Goal: Use online tool/utility: Utilize a website feature to perform a specific function

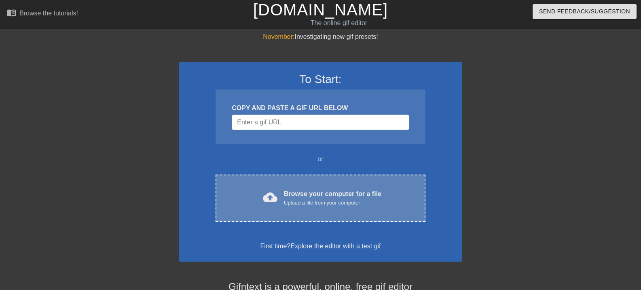
click at [299, 192] on div "Browse your computer for a file Upload a file from your computer" at bounding box center [333, 198] width 98 height 18
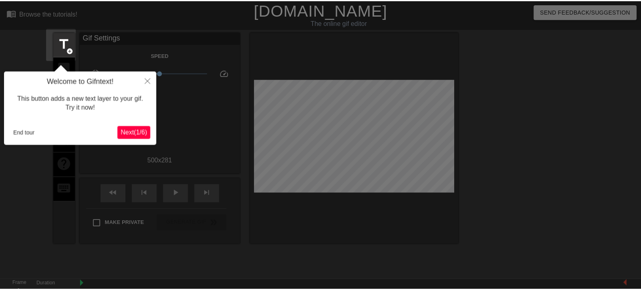
scroll to position [20, 0]
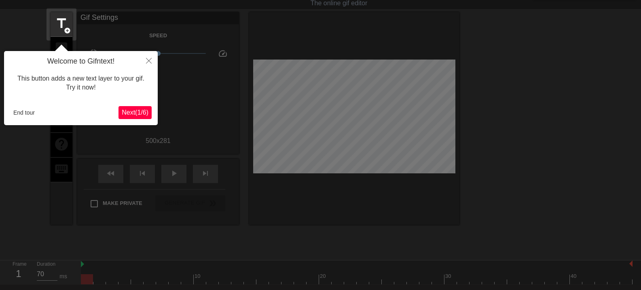
click at [141, 117] on button "Next ( 1 / 6 )" at bounding box center [135, 112] width 33 height 13
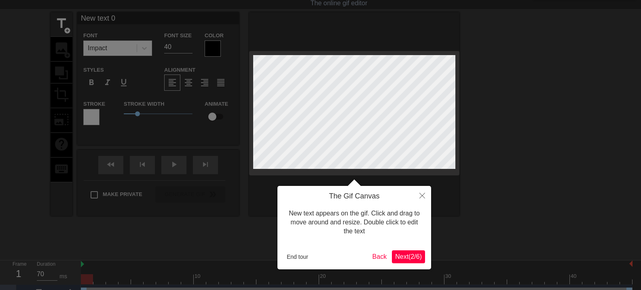
scroll to position [0, 0]
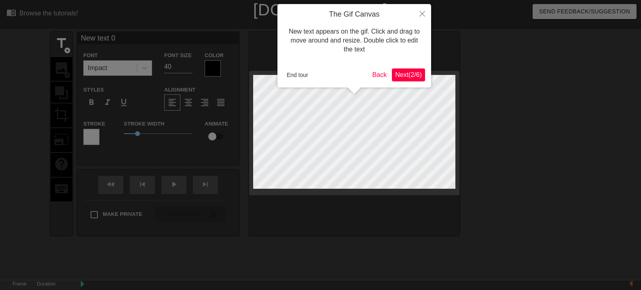
click at [402, 76] on span "Next ( 2 / 6 )" at bounding box center [408, 74] width 27 height 7
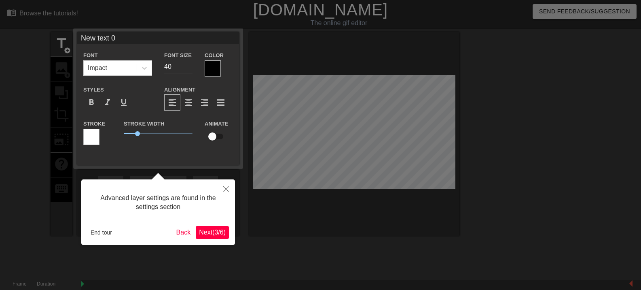
scroll to position [20, 0]
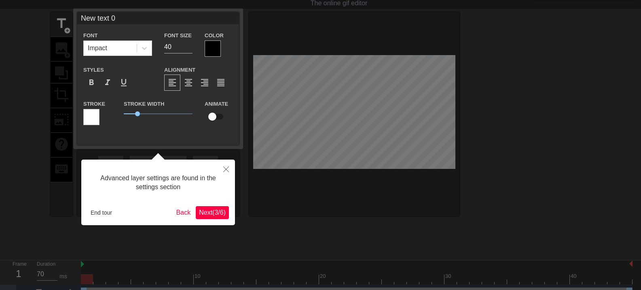
click at [201, 207] on button "Next ( 3 / 6 )" at bounding box center [212, 212] width 33 height 13
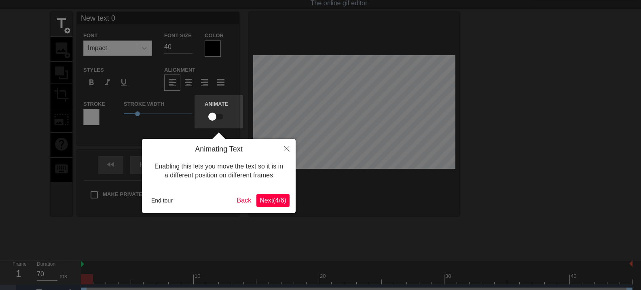
scroll to position [0, 0]
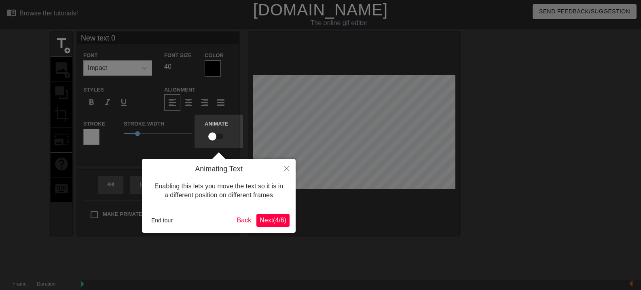
click at [279, 222] on span "Next ( 4 / 6 )" at bounding box center [273, 220] width 27 height 7
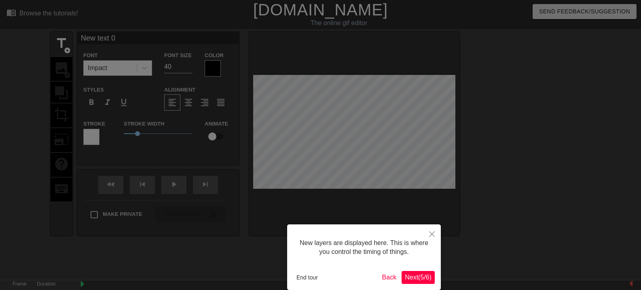
scroll to position [40, 0]
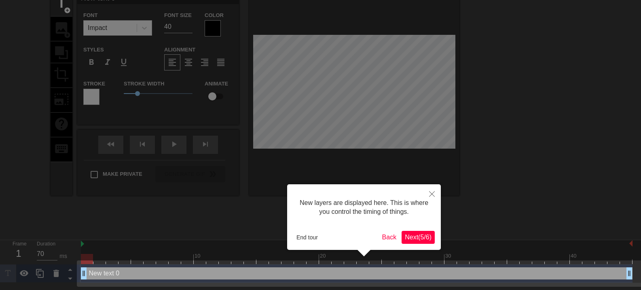
click at [398, 231] on div "End tour Back Next ( 5 / 6 )" at bounding box center [364, 237] width 142 height 13
click at [408, 234] on span "Next ( 5 / 6 )" at bounding box center [418, 237] width 27 height 7
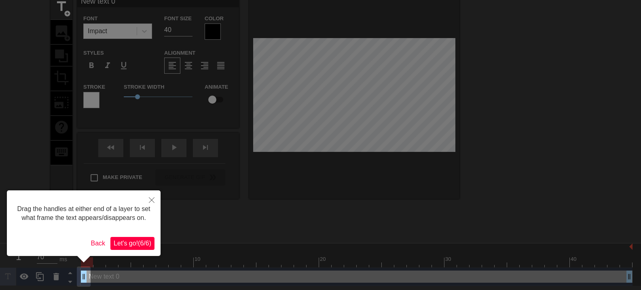
scroll to position [0, 0]
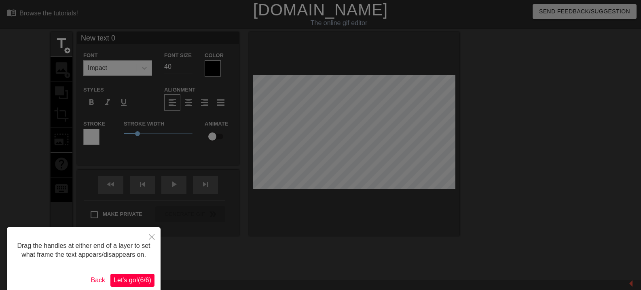
click at [134, 281] on span "Let's go! ( 6 / 6 )" at bounding box center [133, 279] width 38 height 7
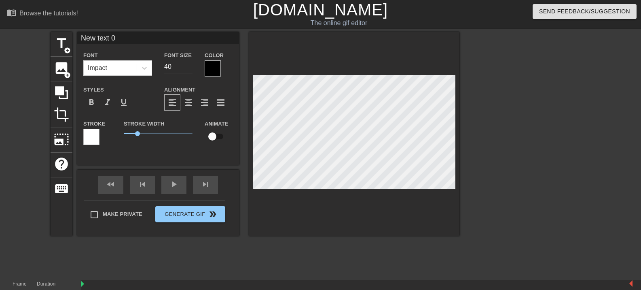
type input "New txt 0"
type textarea "New txt 0"
type input "New xt 0"
type textarea "New xt 0"
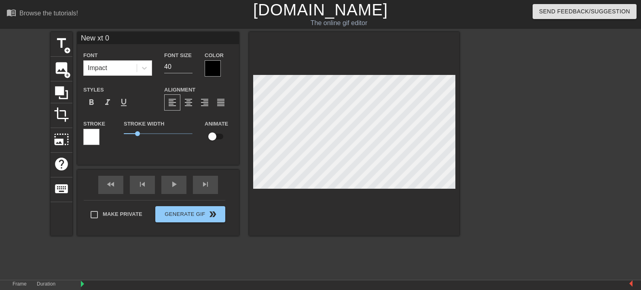
type input "New t 0"
type textarea "New t 0"
type input "New 0"
type textarea "New 0"
type input "Ne 0"
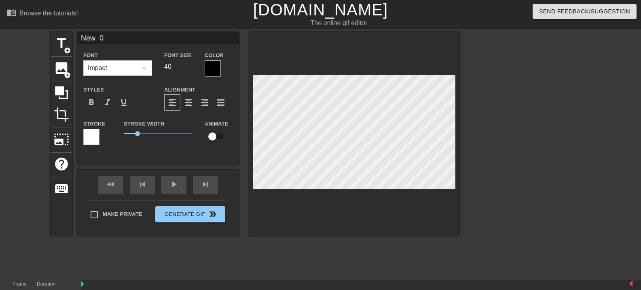
type textarea "Ne 0"
type input "Ne 0"
type textarea "Ne 0"
type input "Ne0"
type textarea "Ne0"
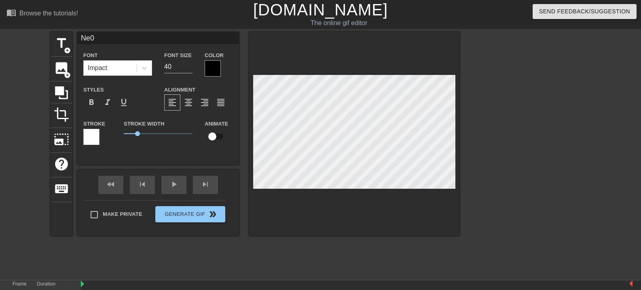
type input "Ne"
type textarea "Ne"
type input "N"
type textarea "N"
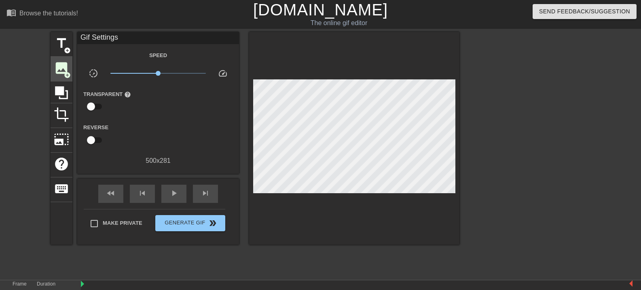
click at [63, 70] on span "image" at bounding box center [61, 67] width 15 height 15
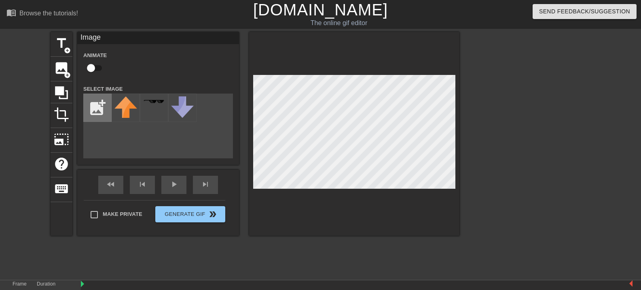
click at [94, 113] on input "file" at bounding box center [98, 108] width 28 height 28
type input "C:\fakepath\IMG_20250822_092940 transpert.png"
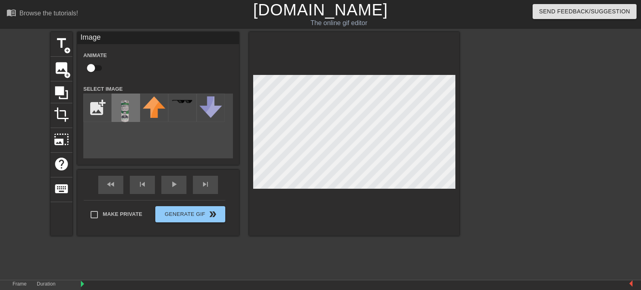
click at [132, 112] on img at bounding box center [126, 111] width 23 height 30
click at [399, 189] on div at bounding box center [354, 134] width 210 height 204
click at [367, 204] on div at bounding box center [354, 134] width 210 height 204
click at [60, 113] on span "crop" at bounding box center [61, 114] width 15 height 15
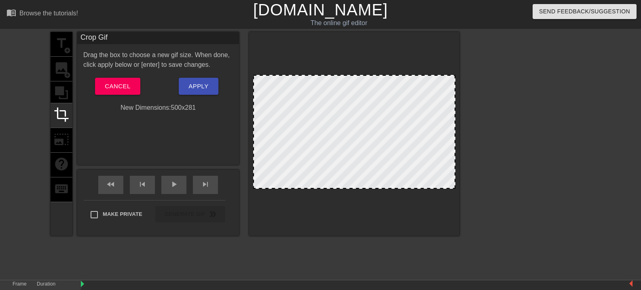
click at [291, 114] on div at bounding box center [354, 132] width 202 height 114
click at [118, 87] on span "Cancel" at bounding box center [117, 86] width 25 height 11
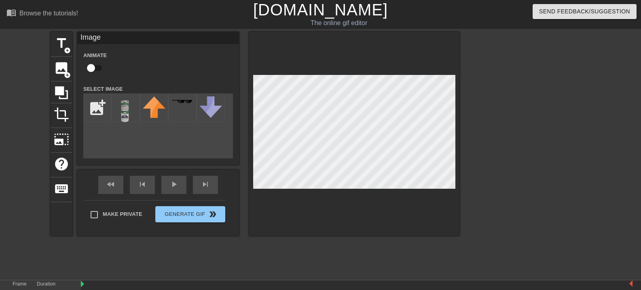
click at [383, 189] on div at bounding box center [354, 134] width 210 height 204
click at [98, 65] on input "checkbox" at bounding box center [91, 67] width 46 height 15
click at [96, 65] on input "checkbox" at bounding box center [99, 67] width 46 height 15
checkbox input "false"
click at [63, 143] on span "photo_size_select_large" at bounding box center [61, 139] width 15 height 15
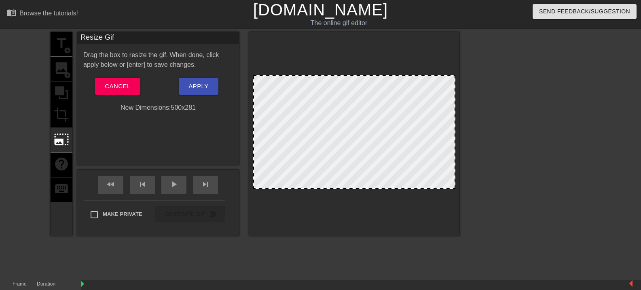
drag, startPoint x: 324, startPoint y: 131, endPoint x: 300, endPoint y: 152, distance: 31.8
click at [300, 152] on div at bounding box center [354, 132] width 202 height 114
click at [316, 146] on div at bounding box center [354, 132] width 202 height 114
click at [271, 146] on div at bounding box center [354, 132] width 202 height 114
click at [121, 87] on span "Cancel" at bounding box center [117, 86] width 25 height 11
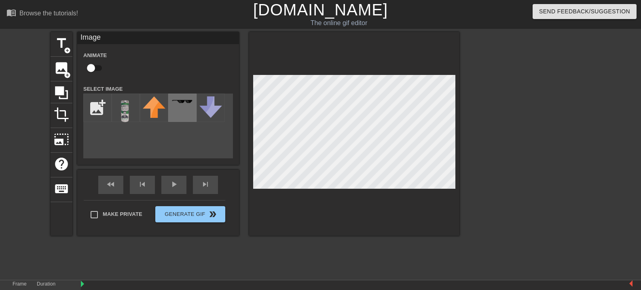
click at [181, 113] on div at bounding box center [182, 107] width 28 height 28
click at [176, 114] on div at bounding box center [182, 107] width 28 height 28
click at [93, 111] on input "file" at bounding box center [98, 108] width 28 height 28
click at [137, 104] on div at bounding box center [126, 107] width 28 height 28
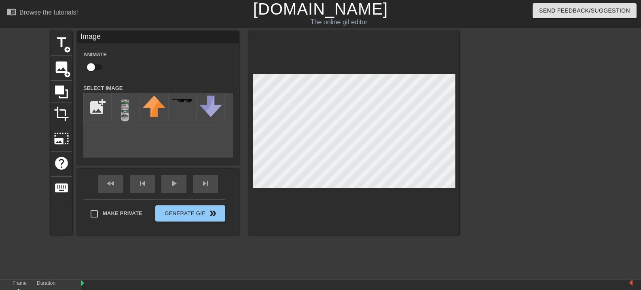
scroll to position [0, 0]
